Goal: Transaction & Acquisition: Book appointment/travel/reservation

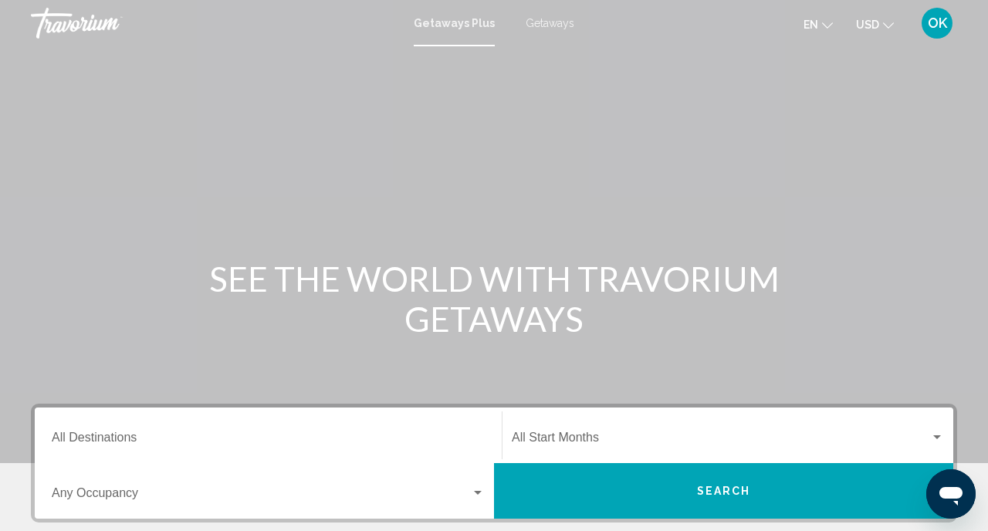
click at [547, 32] on div "Getaways Plus Getaways en English Español Français Italiano Português русский U…" at bounding box center [494, 23] width 988 height 32
click at [547, 25] on span "Getaways" at bounding box center [550, 23] width 49 height 12
click at [259, 431] on div "Destination All Destinations" at bounding box center [268, 436] width 433 height 49
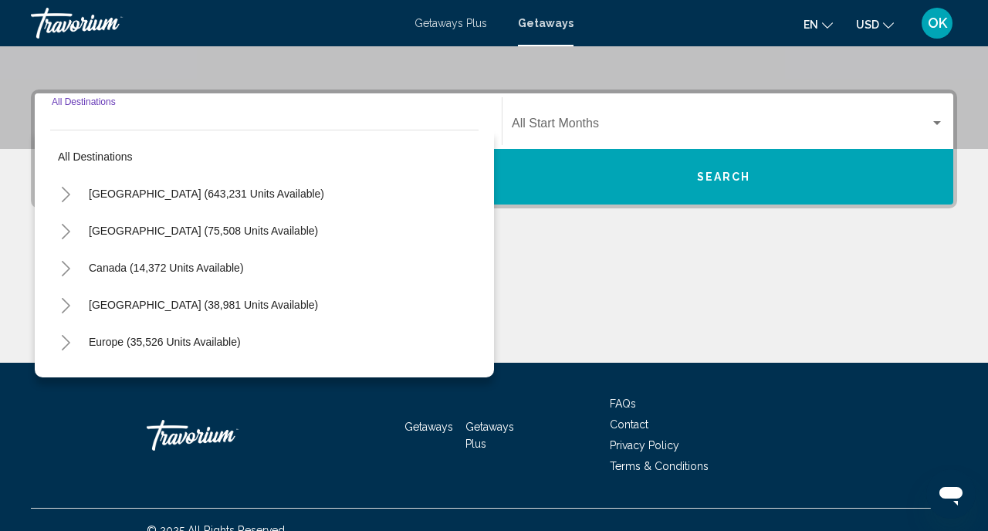
scroll to position [335, 0]
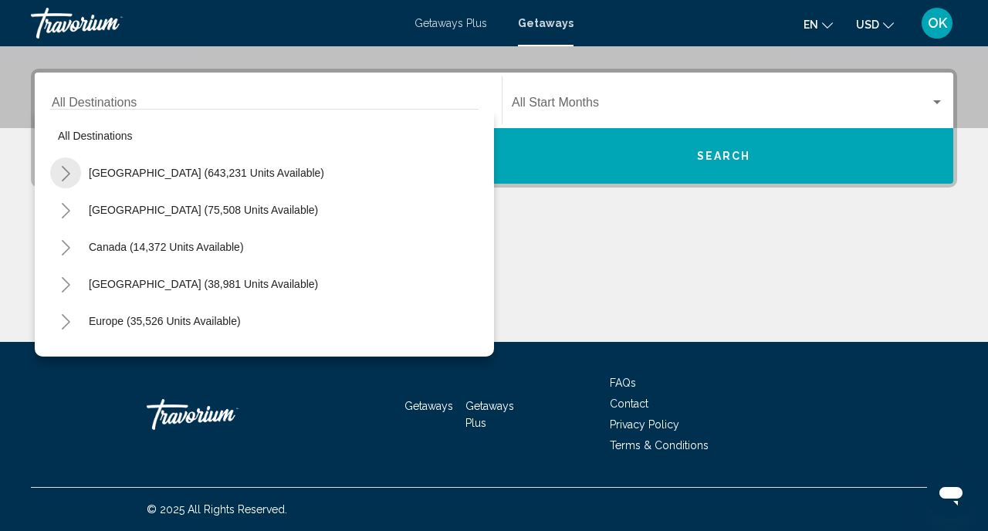
click at [66, 170] on icon "Toggle United States (643,231 units available)" at bounding box center [66, 173] width 12 height 15
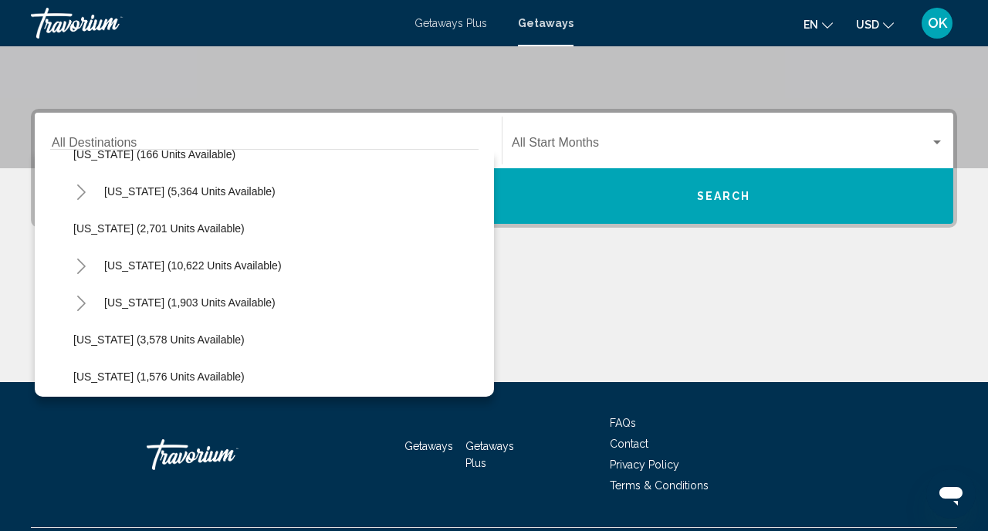
scroll to position [840, 0]
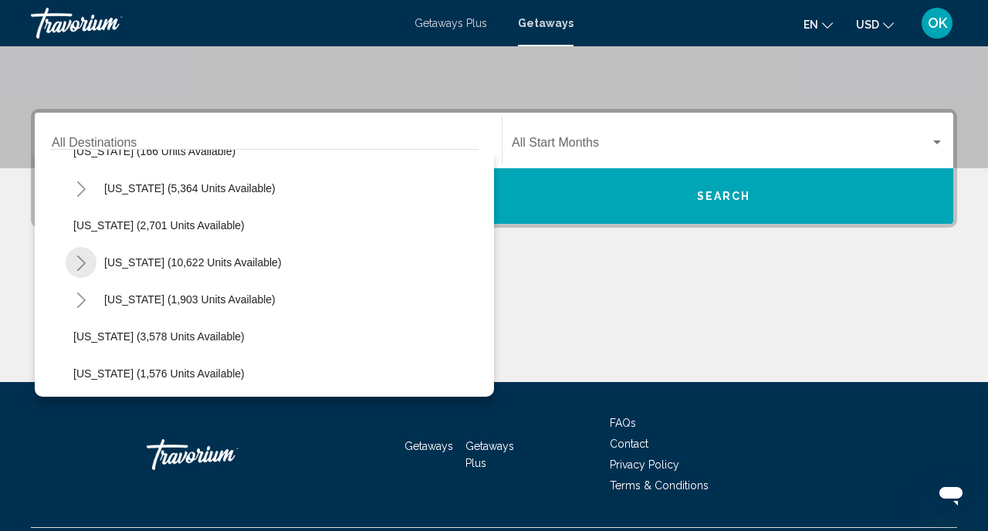
click at [77, 261] on icon "Toggle Nevada (10,622 units available)" at bounding box center [82, 263] width 12 height 15
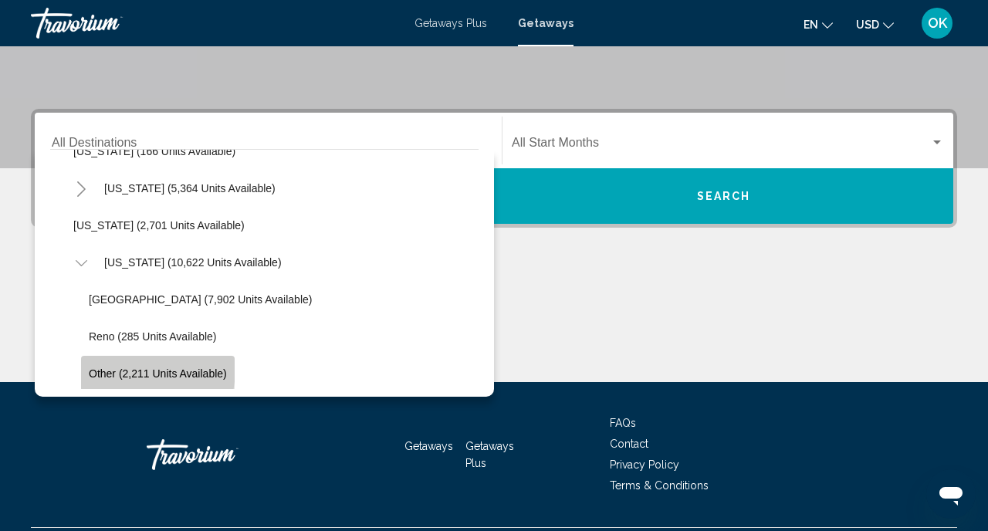
click at [107, 368] on span "Other (2,211 units available)" at bounding box center [158, 374] width 138 height 12
type input "**********"
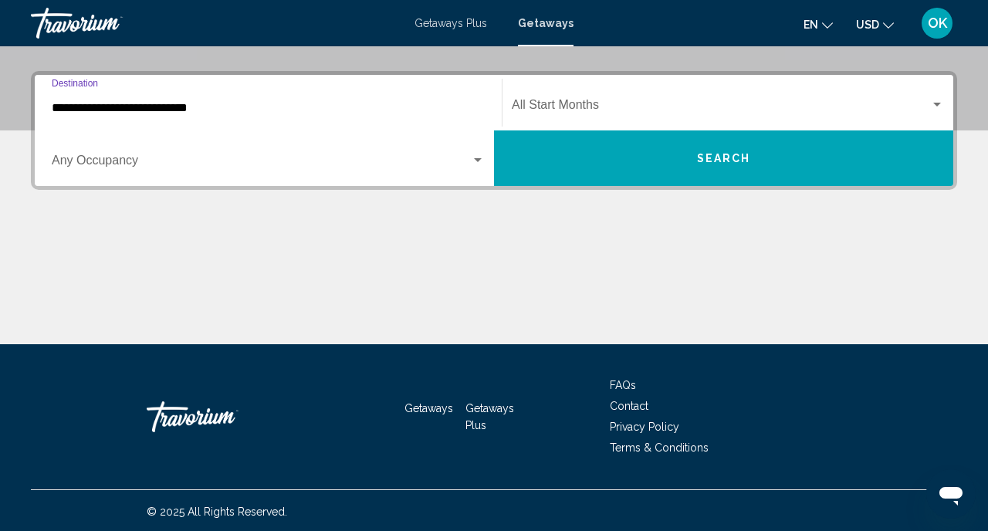
scroll to position [335, 0]
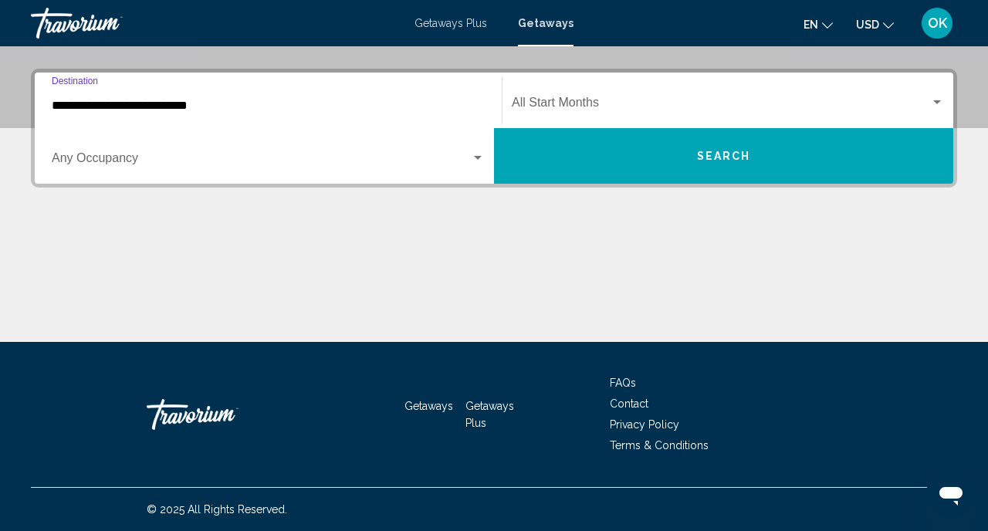
click at [563, 94] on div "Start Month All Start Months" at bounding box center [728, 100] width 432 height 49
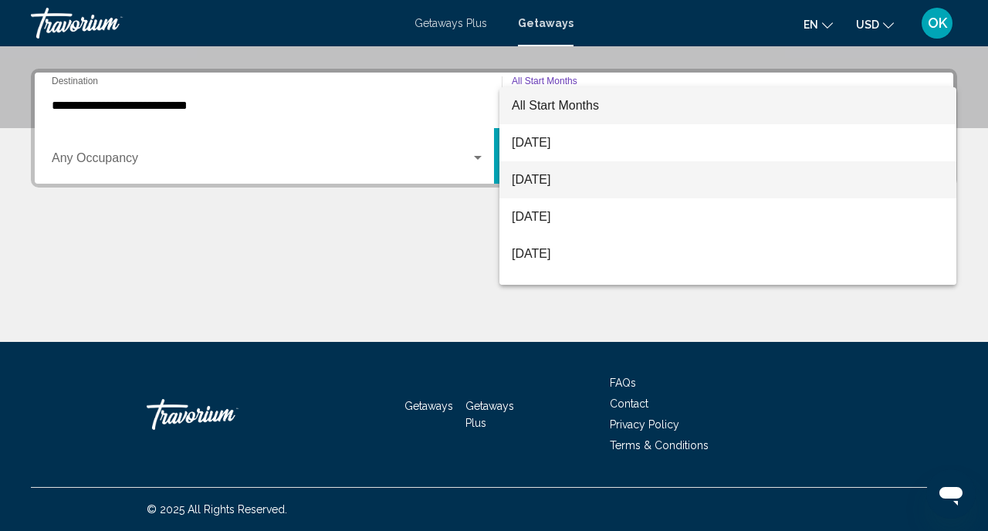
click at [557, 184] on span "September 2025" at bounding box center [728, 179] width 432 height 37
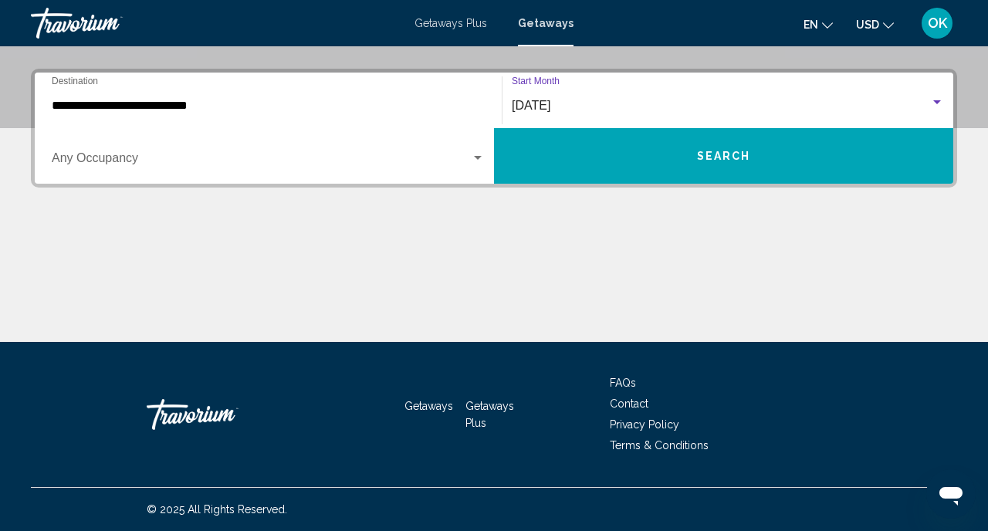
click at [280, 168] on span "Search widget" at bounding box center [261, 161] width 419 height 14
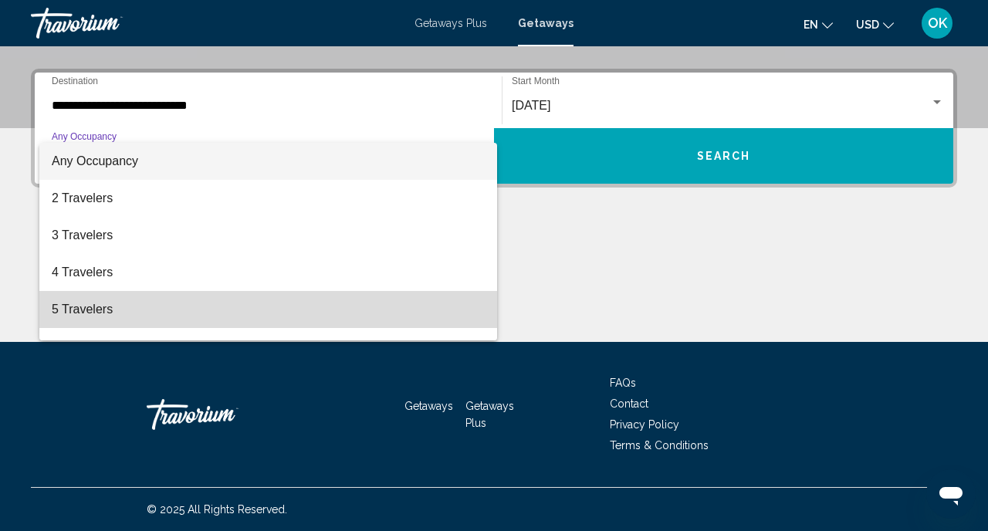
click at [98, 310] on span "5 Travelers" at bounding box center [268, 309] width 433 height 37
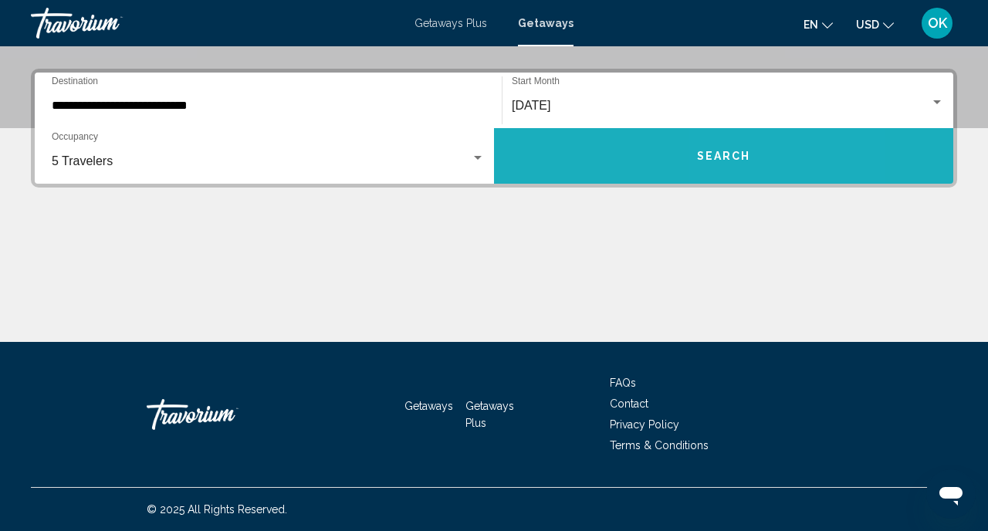
click at [726, 154] on span "Search" at bounding box center [724, 157] width 54 height 12
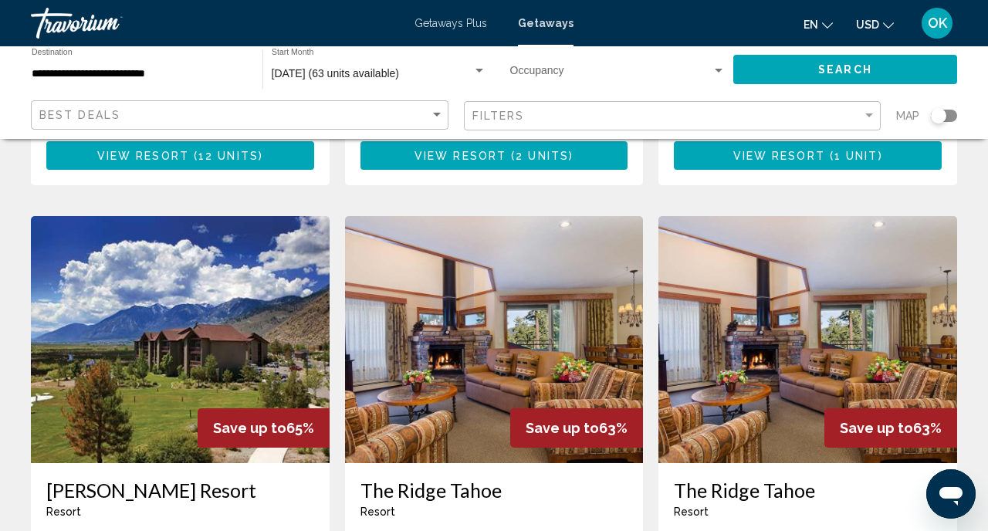
scroll to position [564, 0]
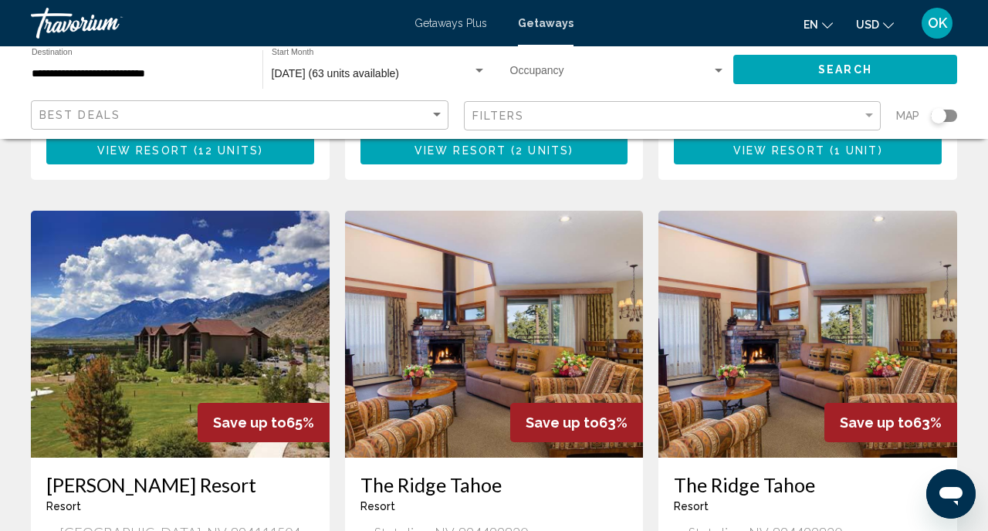
click at [200, 309] on img "Main content" at bounding box center [180, 334] width 299 height 247
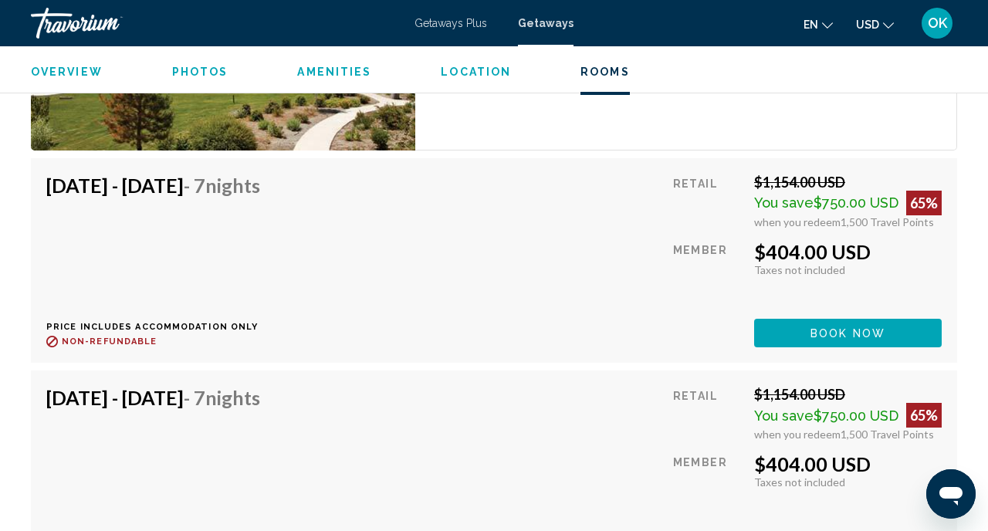
scroll to position [2974, 0]
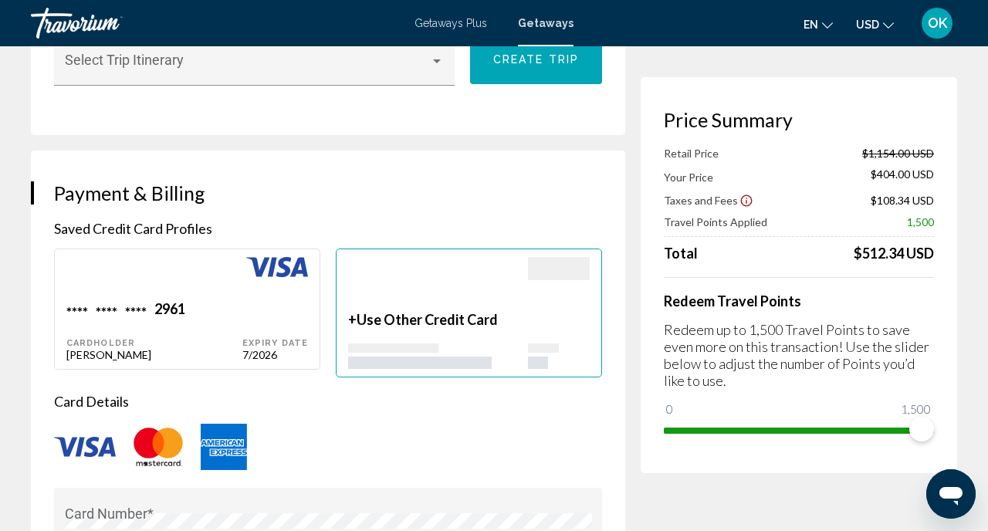
scroll to position [1003, 0]
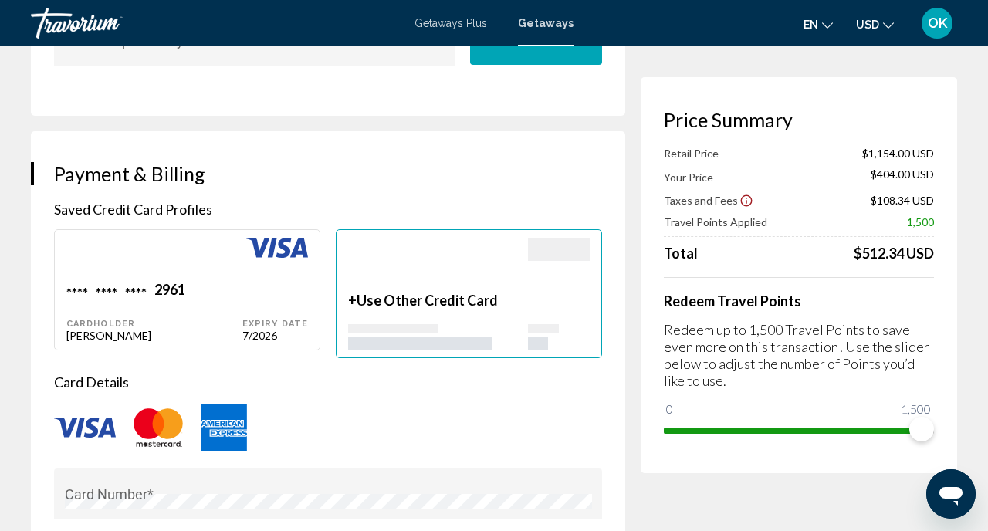
click at [215, 292] on div "**** **** **** 2961" at bounding box center [154, 291] width 176 height 21
type input "******"
type input "********"
type input "**********"
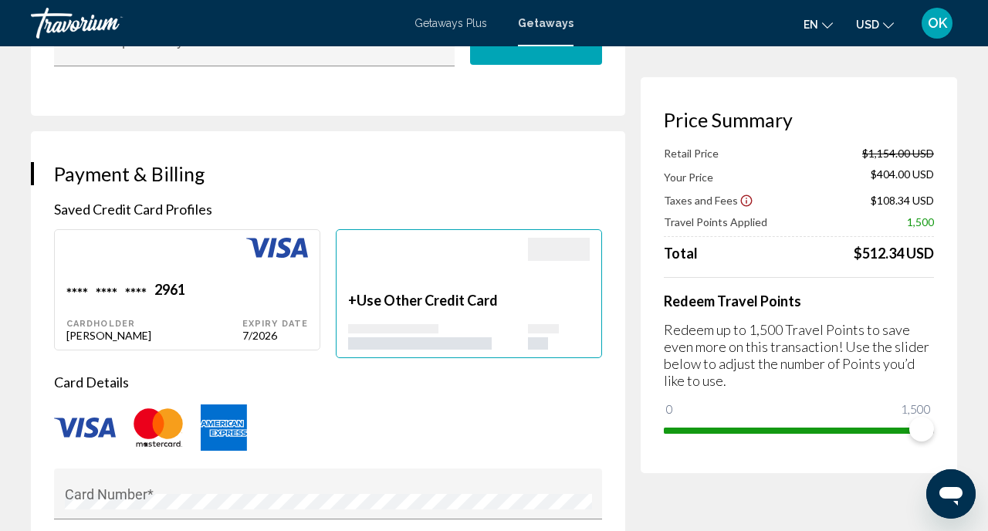
type input "**********"
type input "*****"
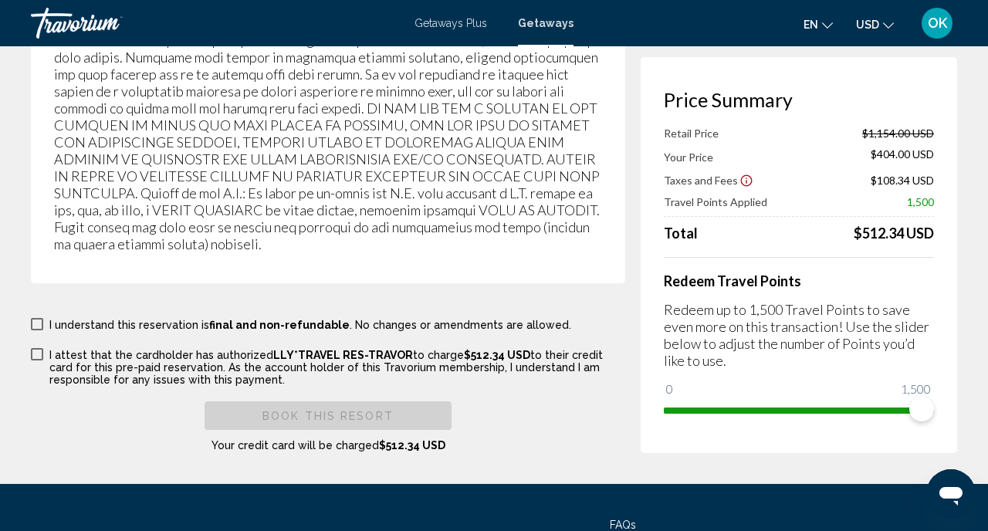
scroll to position [3011, 0]
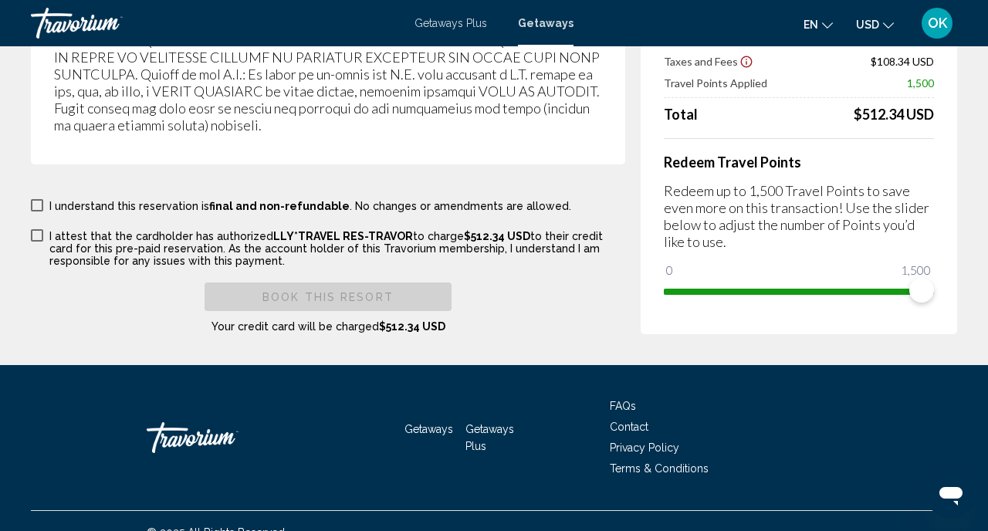
click at [36, 199] on span "Main content" at bounding box center [37, 205] width 12 height 12
click at [36, 229] on span "Main content" at bounding box center [37, 235] width 12 height 12
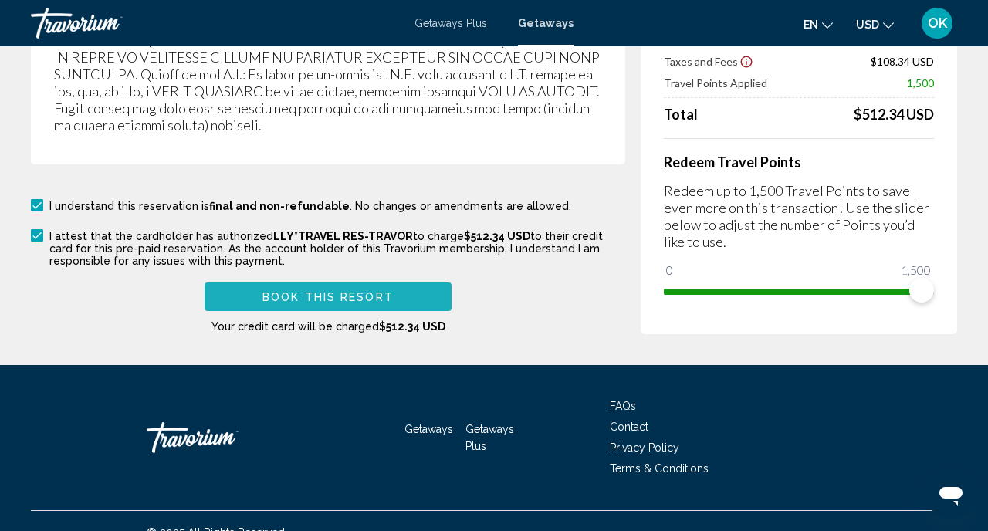
click at [269, 283] on button "Book this Resort" at bounding box center [328, 297] width 247 height 29
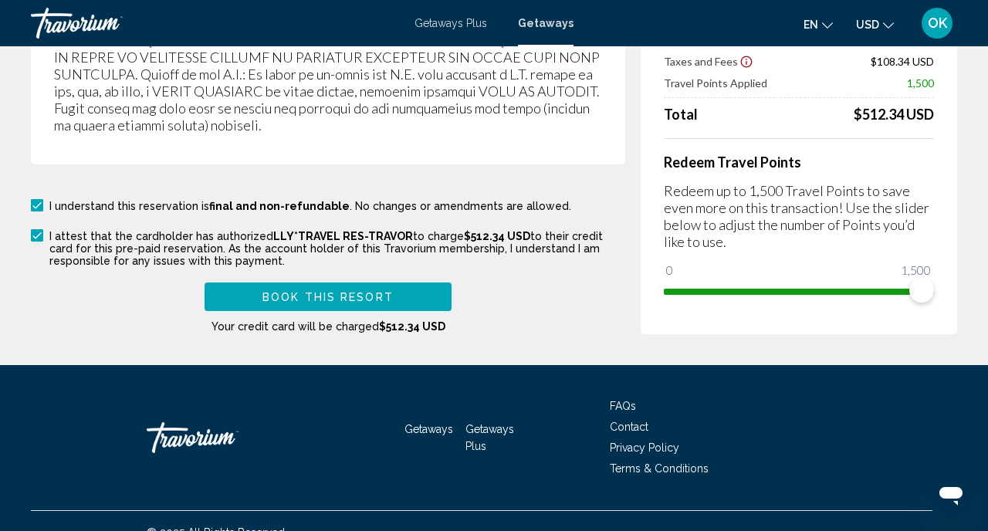
scroll to position [415, 0]
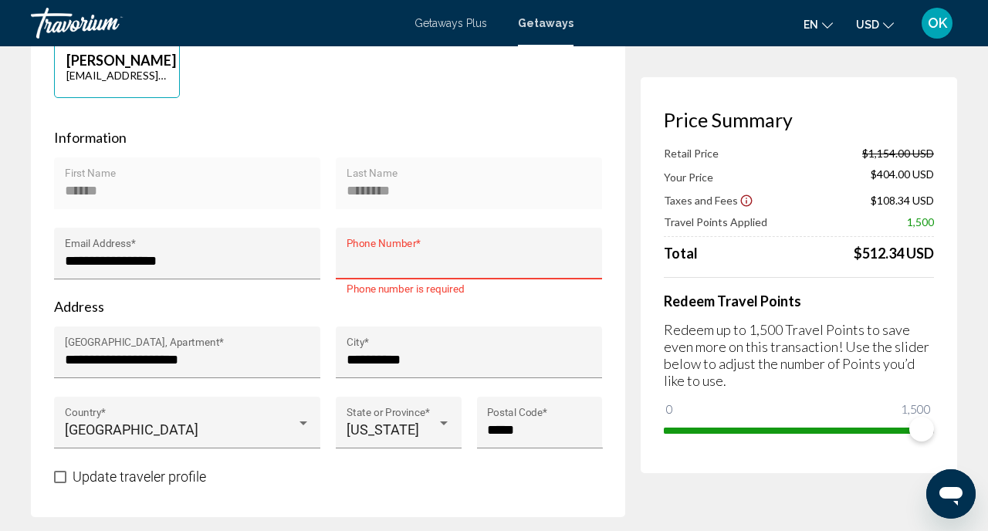
click at [398, 269] on input "Phone Number *" at bounding box center [470, 260] width 246 height 15
type input "**********"
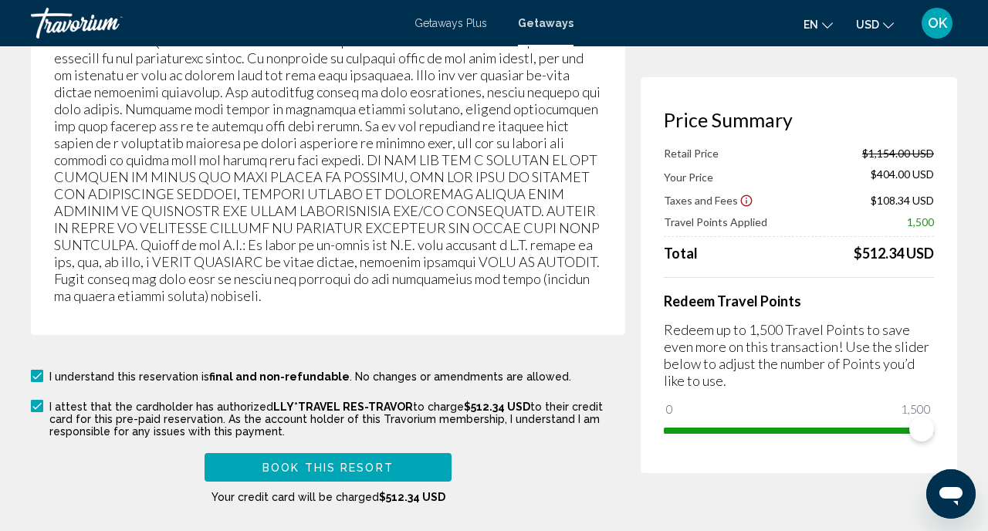
scroll to position [2855, 0]
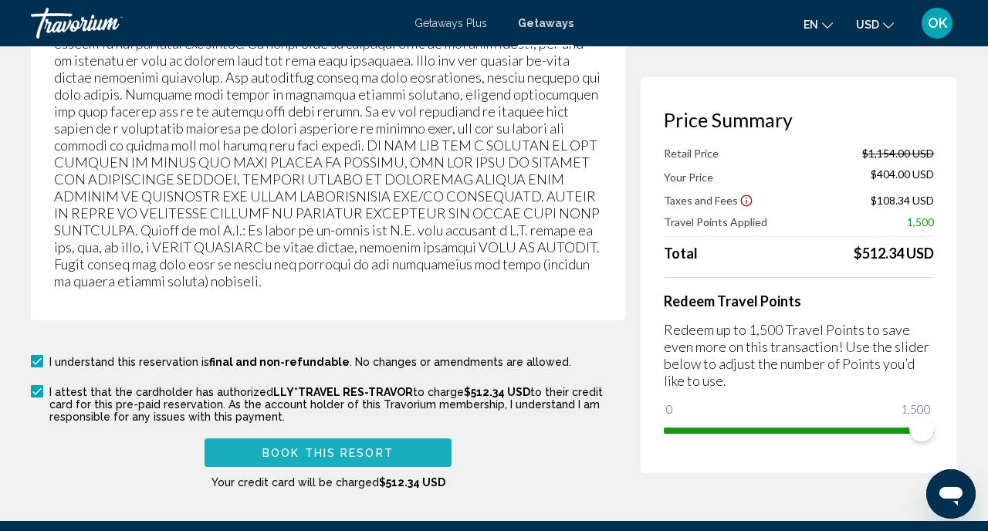
click at [301, 447] on span "Book this Resort" at bounding box center [328, 453] width 131 height 12
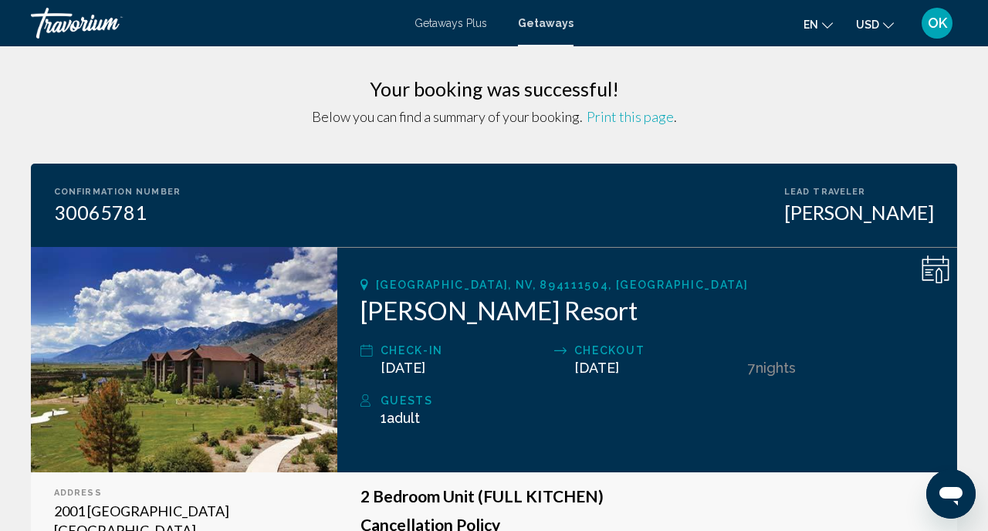
click at [631, 115] on span "Print this page" at bounding box center [630, 116] width 87 height 17
click at [940, 23] on span "OK" at bounding box center [937, 22] width 19 height 15
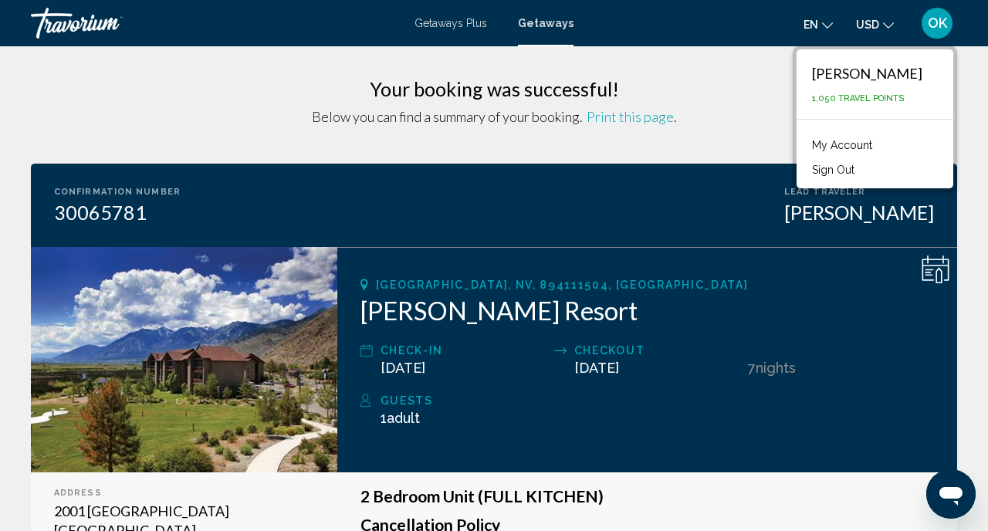
click at [847, 145] on link "My Account" at bounding box center [843, 145] width 76 height 20
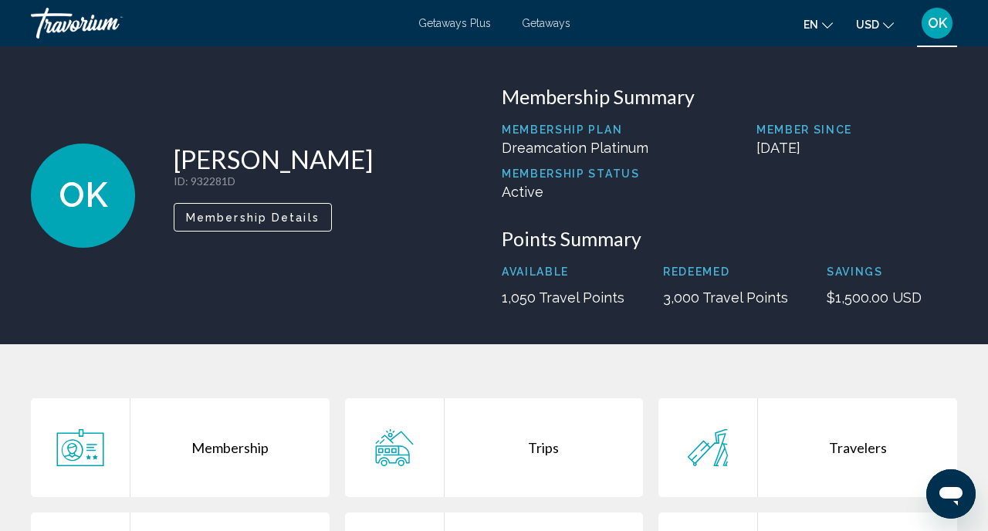
click at [207, 220] on span "Membership Details" at bounding box center [253, 218] width 134 height 12
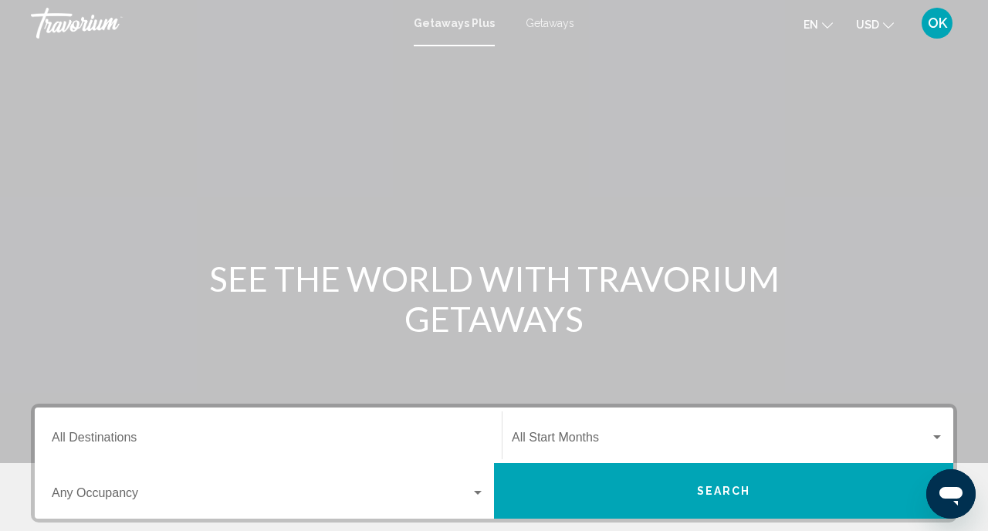
click at [551, 23] on span "Getaways" at bounding box center [550, 23] width 49 height 12
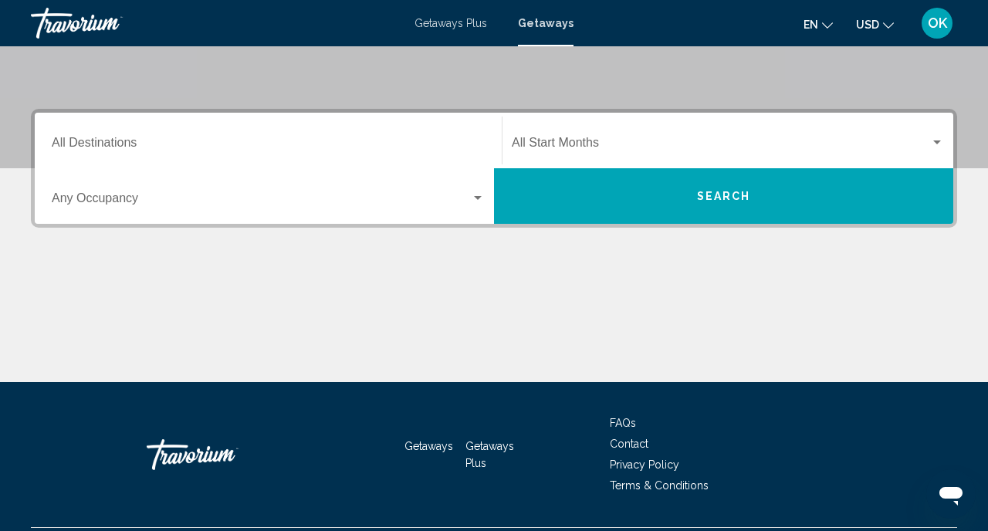
scroll to position [335, 0]
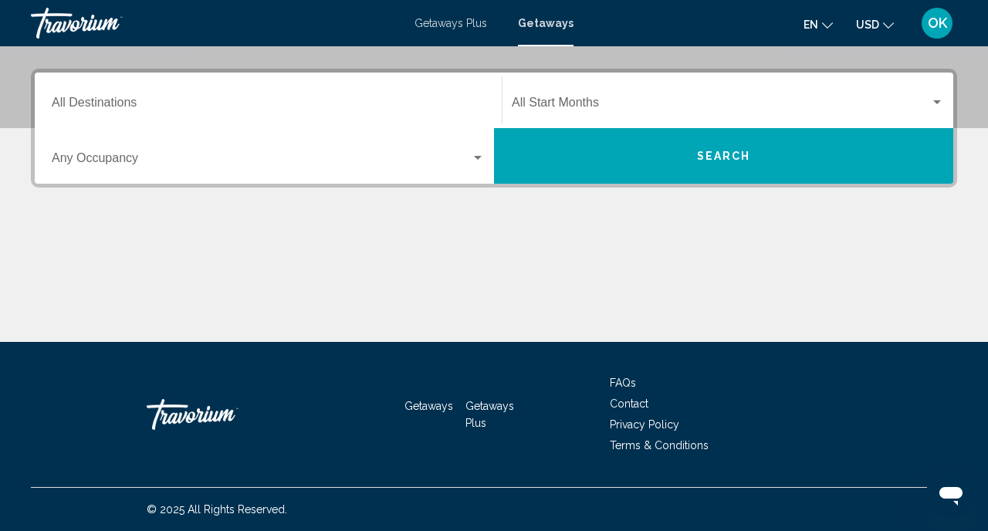
click at [435, 409] on span "Getaways" at bounding box center [429, 406] width 49 height 12
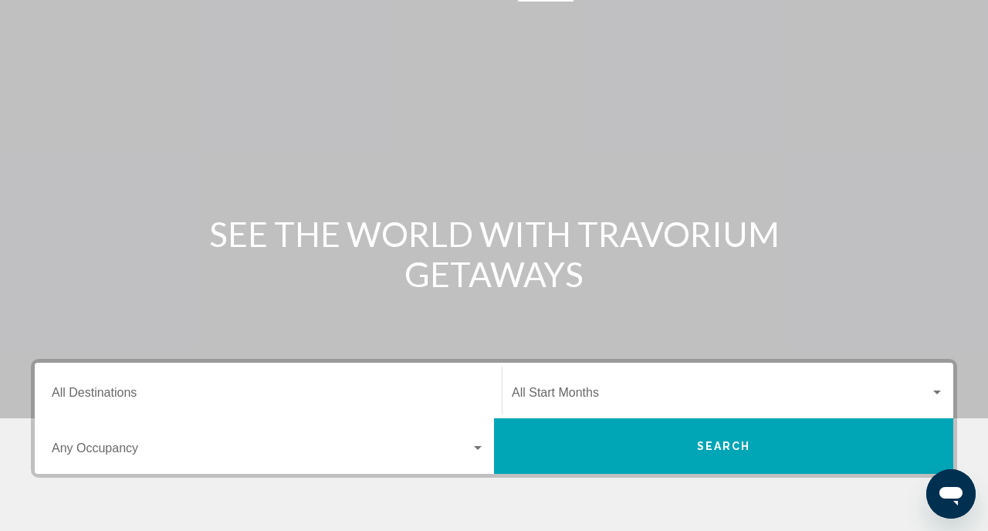
scroll to position [0, 0]
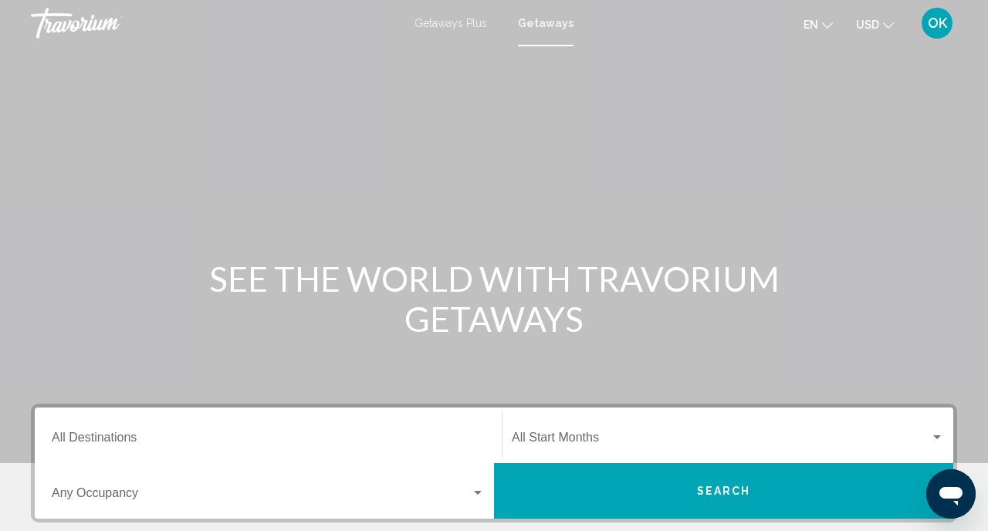
click at [66, 22] on div "Travorium" at bounding box center [108, 23] width 154 height 31
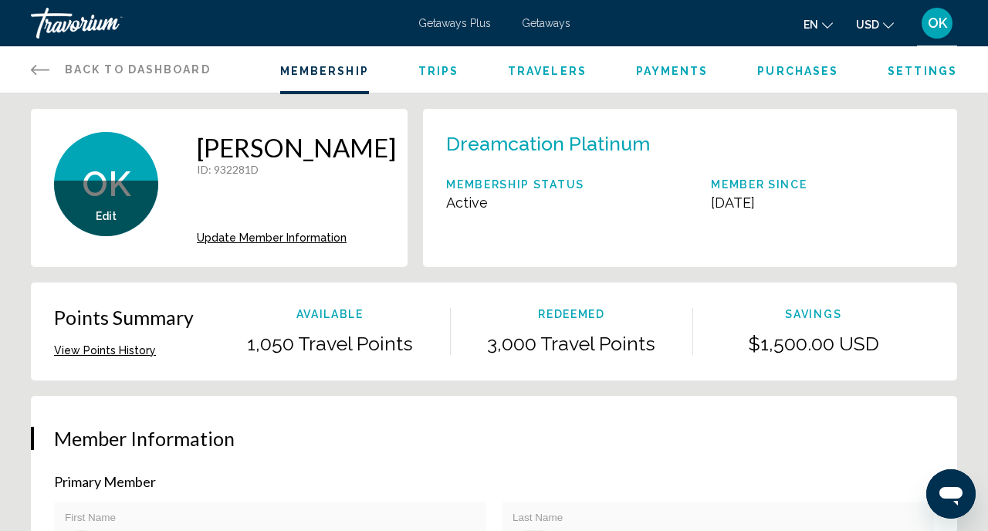
click at [804, 73] on span "Purchases" at bounding box center [797, 71] width 81 height 12
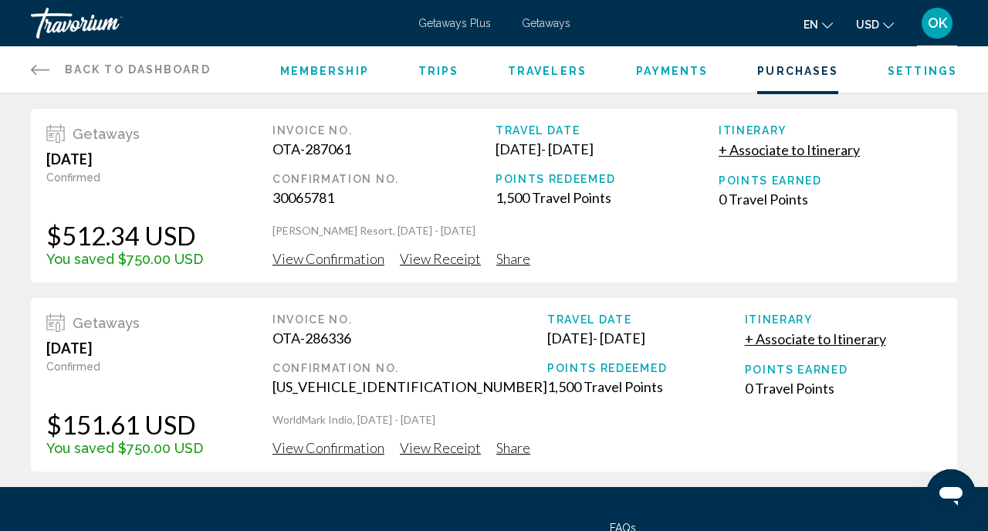
click at [330, 267] on span "View Confirmation" at bounding box center [329, 258] width 112 height 17
click at [329, 69] on span "Membership" at bounding box center [324, 71] width 89 height 12
